Goal: Information Seeking & Learning: Find specific fact

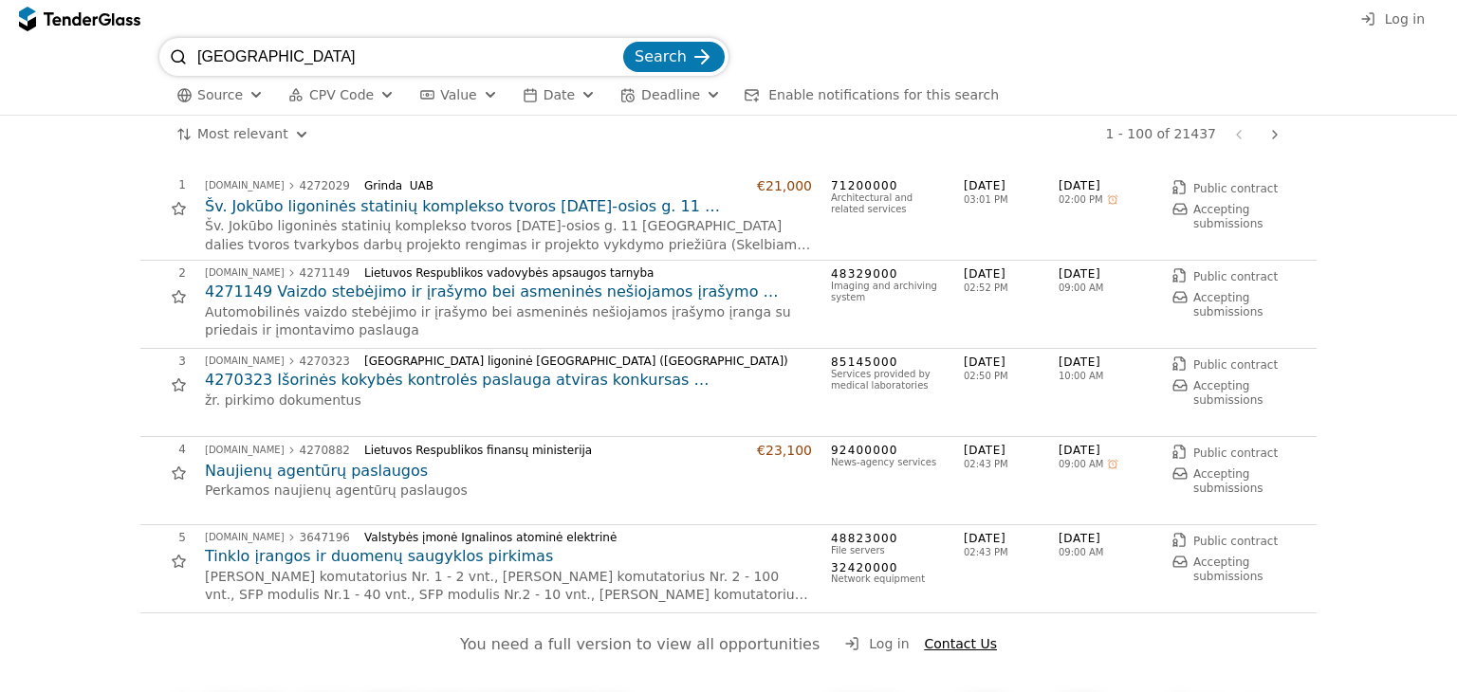
type input "[GEOGRAPHIC_DATA]"
click at [623, 42] on button "Search" at bounding box center [673, 57] width 101 height 30
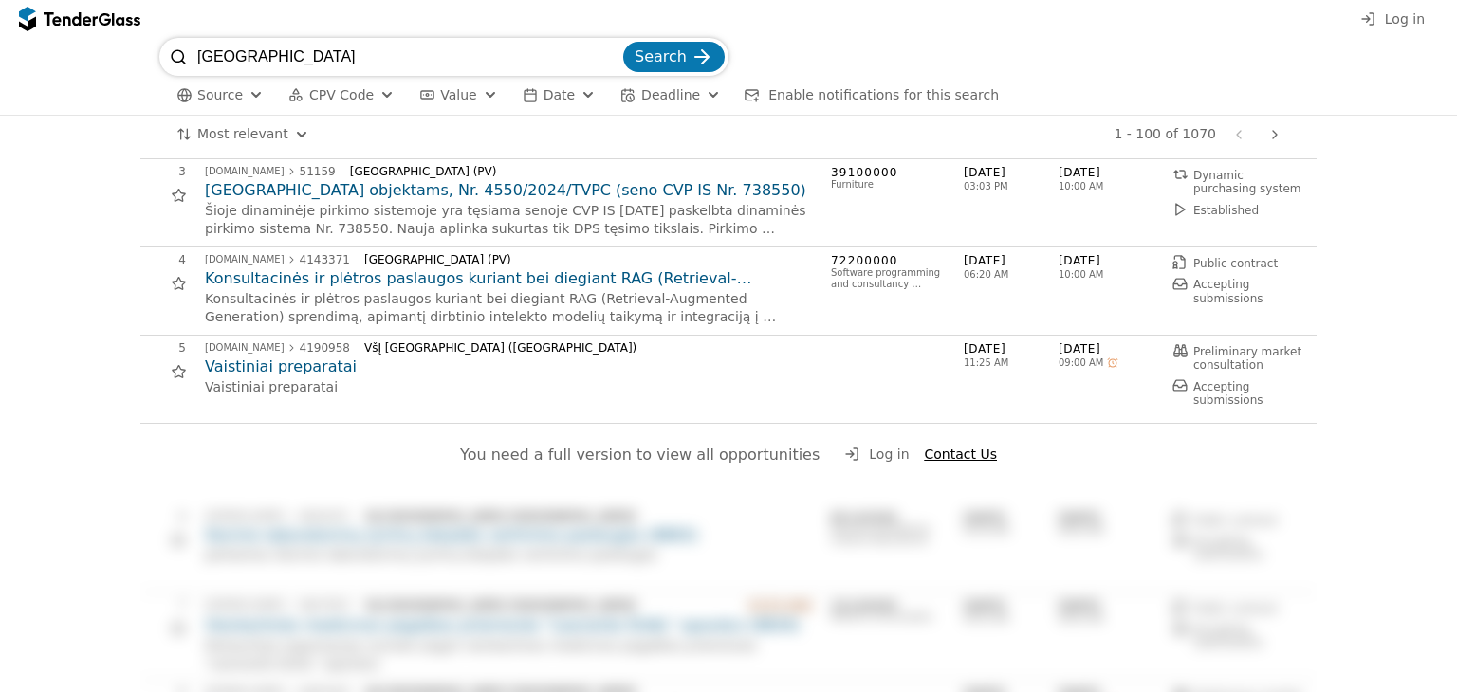
scroll to position [285, 0]
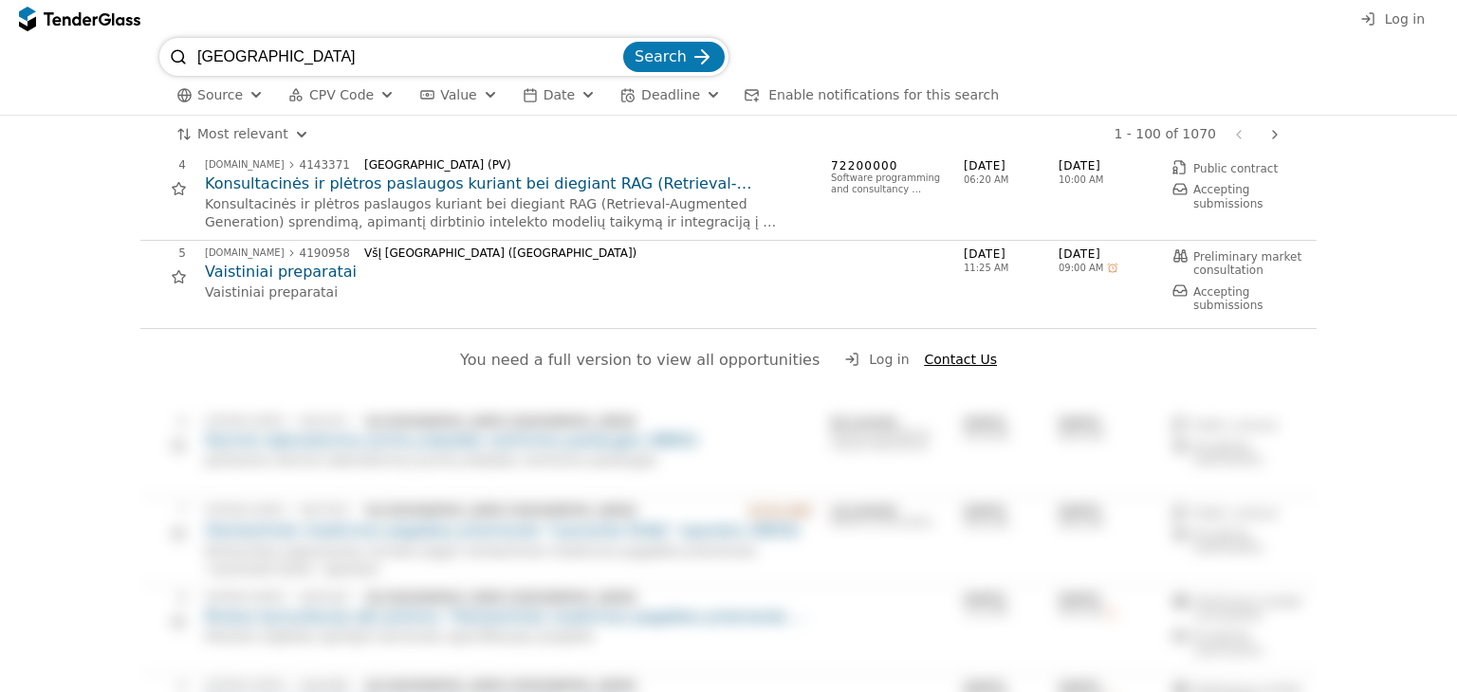
click at [837, 351] on div at bounding box center [851, 359] width 53 height 53
drag, startPoint x: 357, startPoint y: 62, endPoint x: 0, endPoint y: 49, distance: 356.9
click at [0, 49] on div "vilniaus universitetas Search Source CPV Code Type Buyer Value Date Deadline En…" at bounding box center [728, 77] width 1457 height 78
type input "kapavietės įrengimas"
click at [623, 42] on button "Search" at bounding box center [673, 57] width 101 height 30
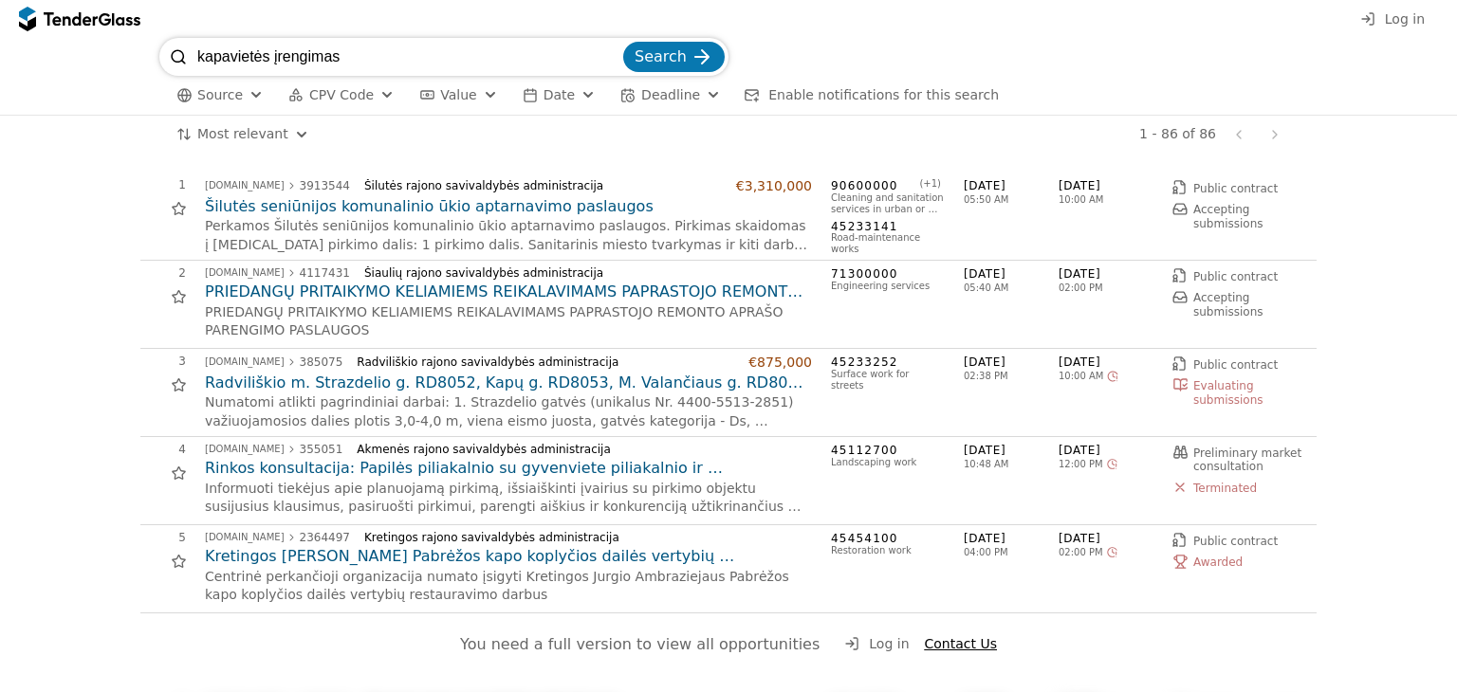
click at [0, 237] on div "# Opportunity Published Deadline 1 [DOMAIN_NAME] 3913544 Šilutės rajono savival…" at bounding box center [728, 423] width 1457 height 539
click at [74, 12] on div at bounding box center [70, 18] width 53 height 12
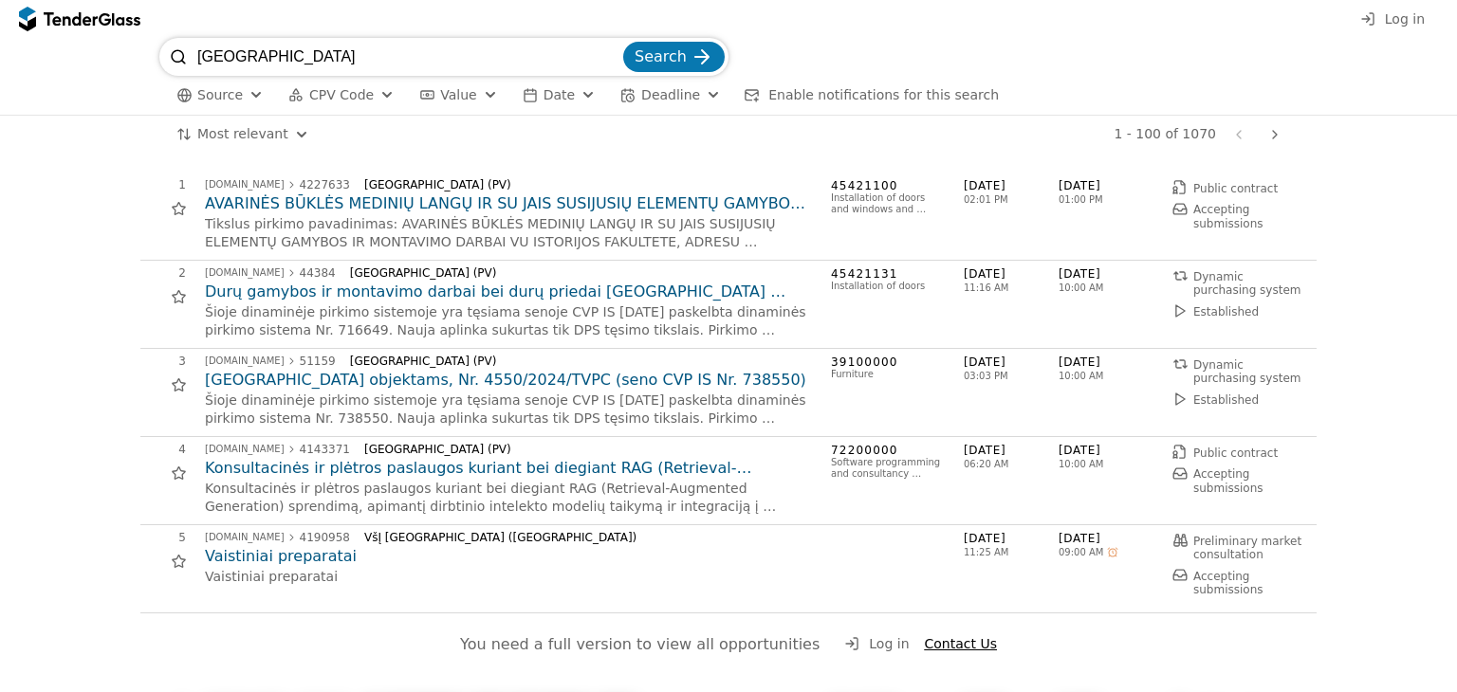
scroll to position [285, 0]
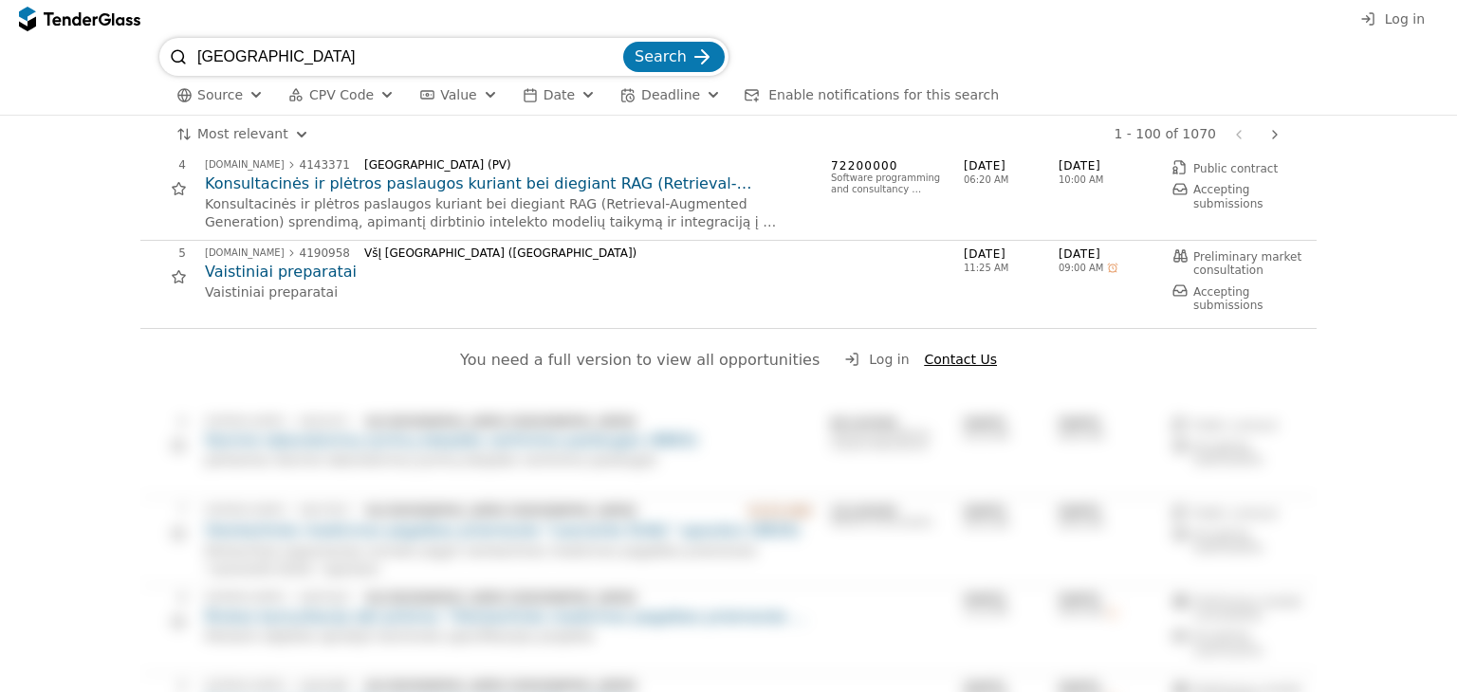
click at [0, 149] on div "Most relevant Save this search 1 - 100 of 1070 Previous page Next page" at bounding box center [728, 135] width 1457 height 38
drag, startPoint x: 0, startPoint y: 179, endPoint x: 203, endPoint y: 47, distance: 242.0
click at [0, 179] on div "# Opportunity Published Deadline 1 [DOMAIN_NAME] 4227633 [GEOGRAPHIC_DATA] (PV)…" at bounding box center [728, 423] width 1457 height 539
